Goal: Navigation & Orientation: Go to known website

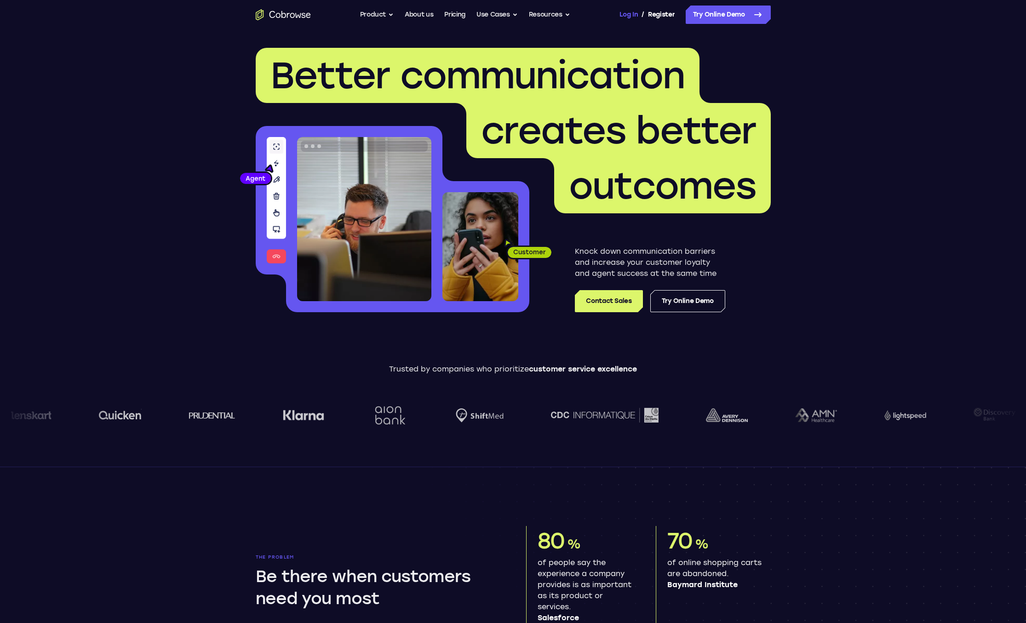
click at [632, 18] on link "Log In" at bounding box center [628, 15] width 18 height 18
